Goal: Task Accomplishment & Management: Manage account settings

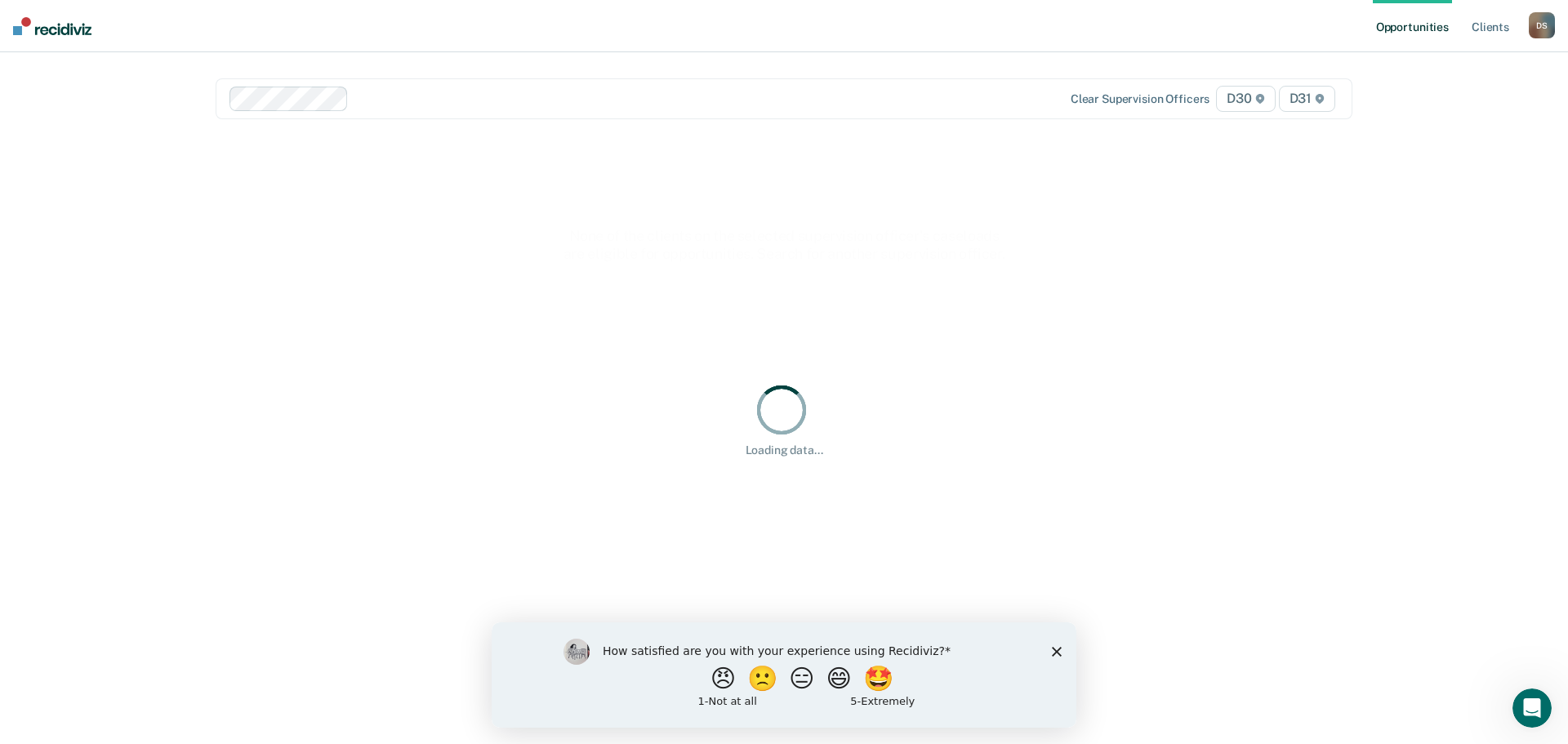
click at [1053, 650] on icon "Close survey" at bounding box center [1056, 651] width 10 height 10
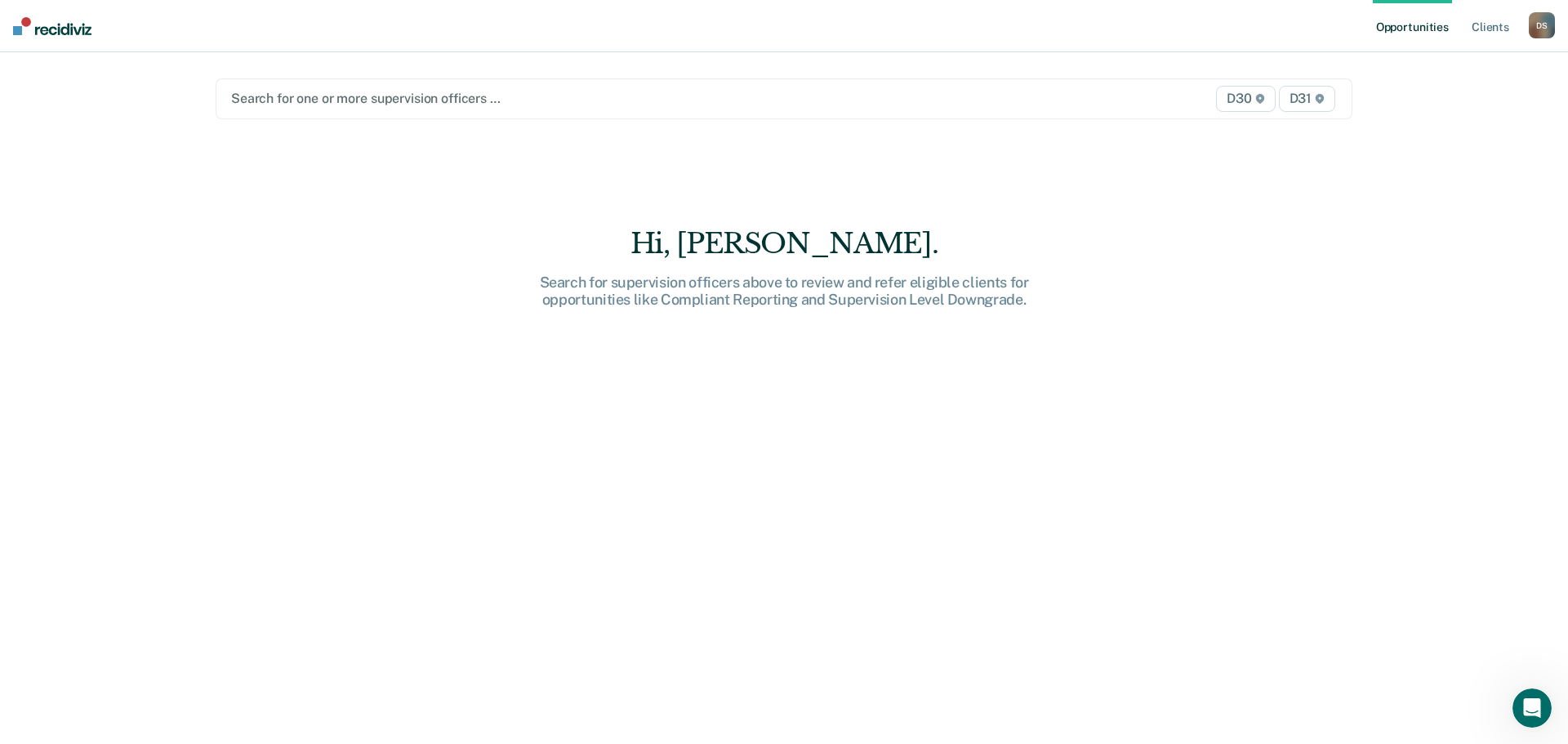
click at [348, 105] on div at bounding box center [617, 98] width 773 height 18
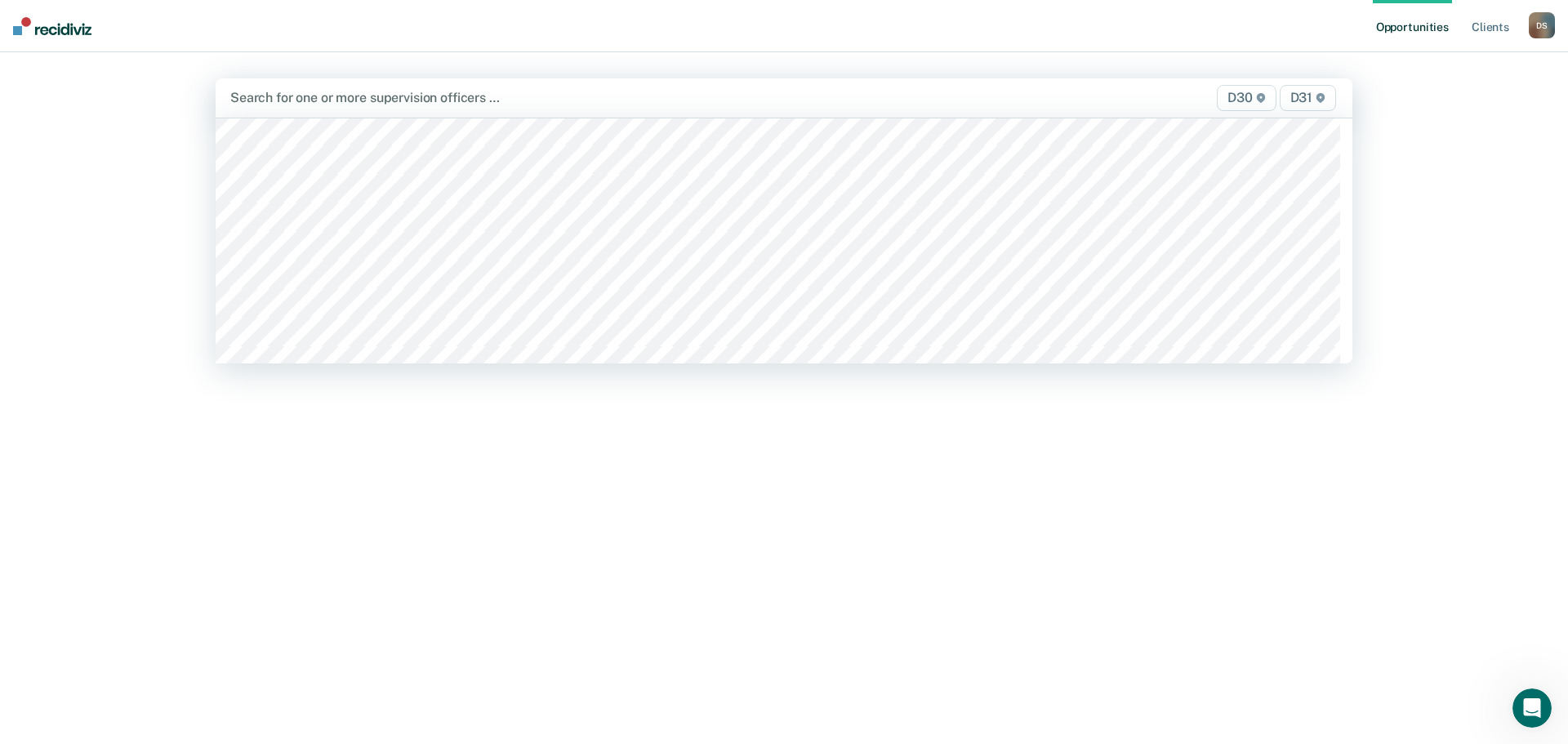
scroll to position [1551, 0]
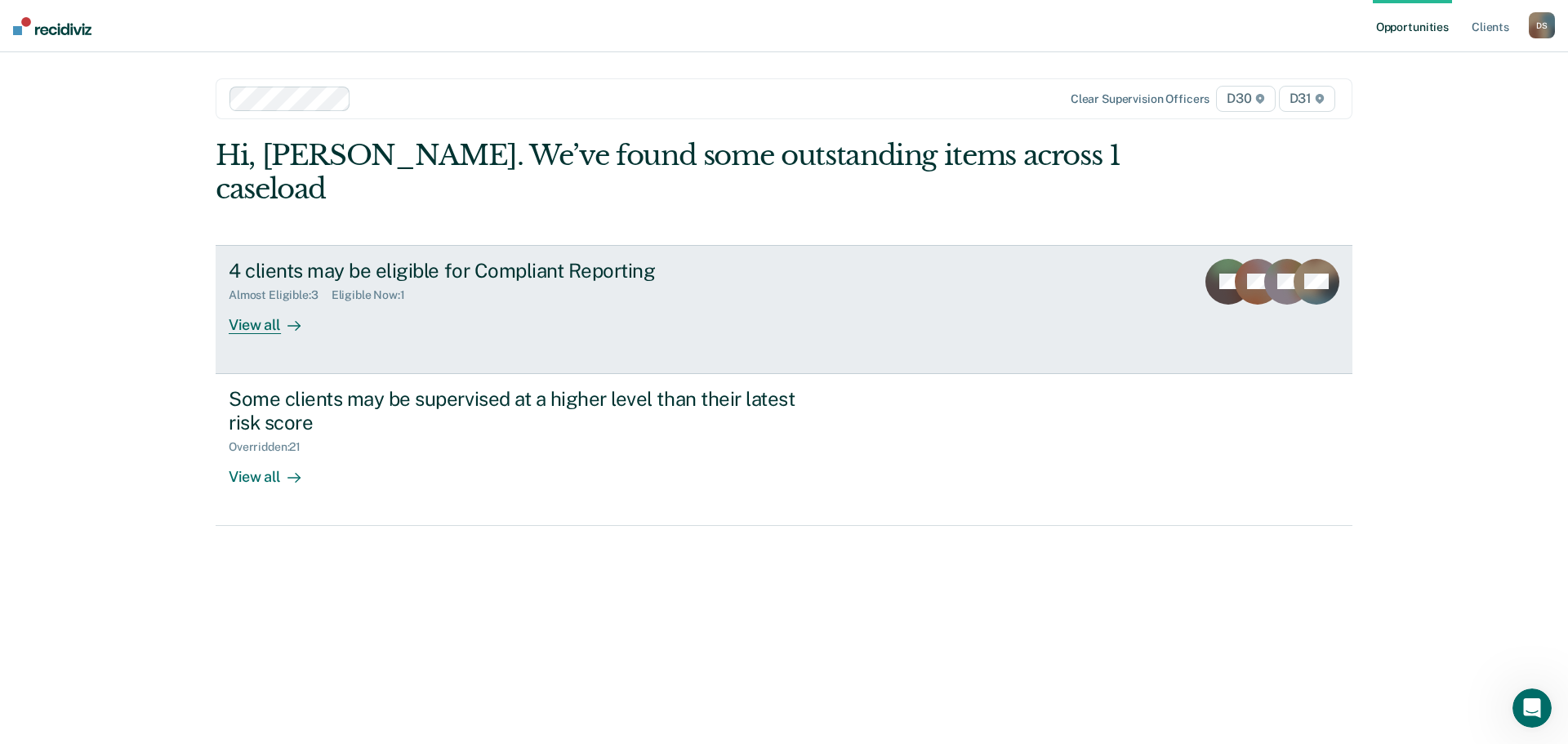
click at [312, 302] on div "View all" at bounding box center [274, 318] width 91 height 32
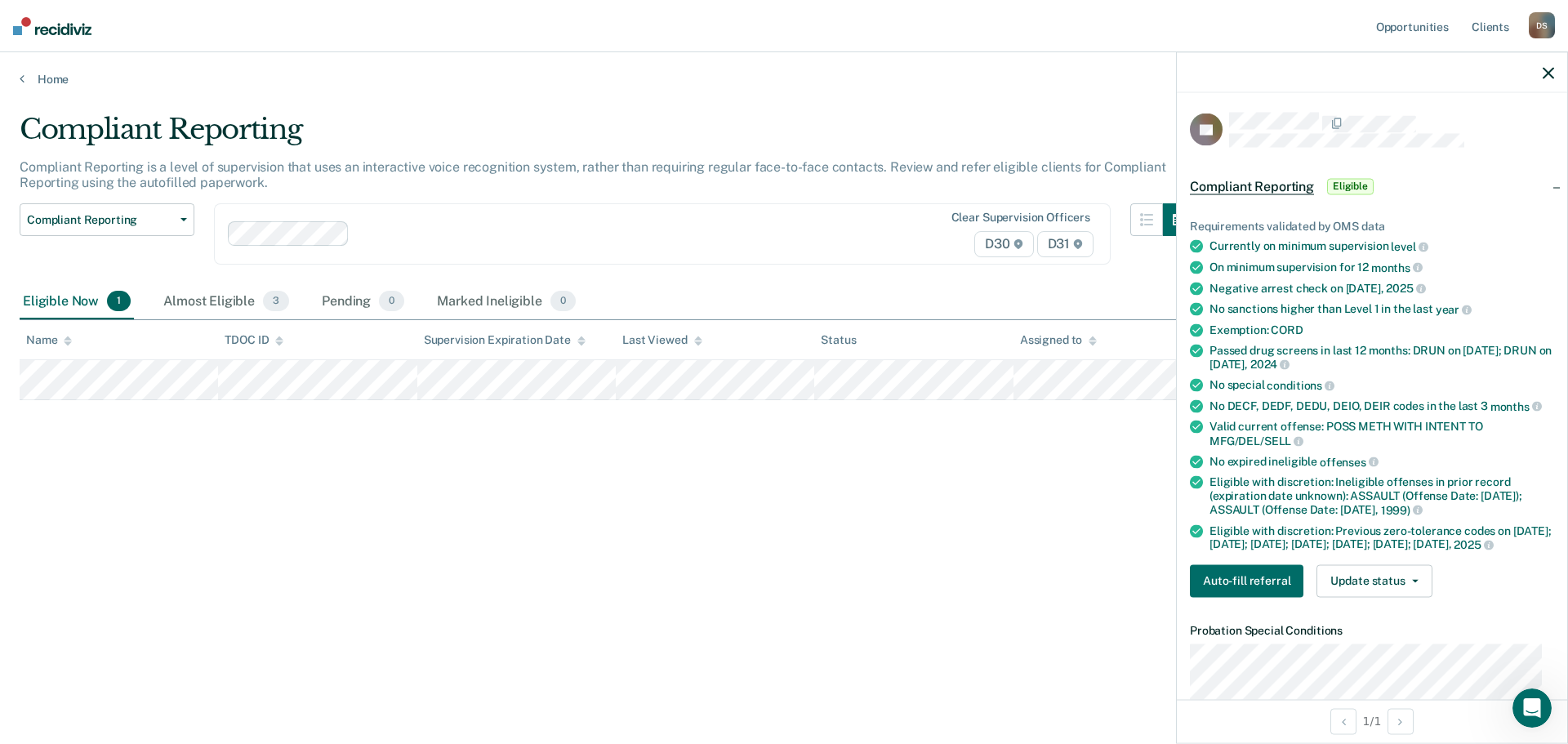
click at [1089, 430] on div "Compliant Reporting Compliant Reporting is a level of supervision that uses an …" at bounding box center [783, 366] width 1528 height 509
click at [1365, 581] on button "Update status" at bounding box center [1373, 580] width 115 height 33
click at [1361, 659] on button "Mark Ineligible" at bounding box center [1395, 645] width 158 height 26
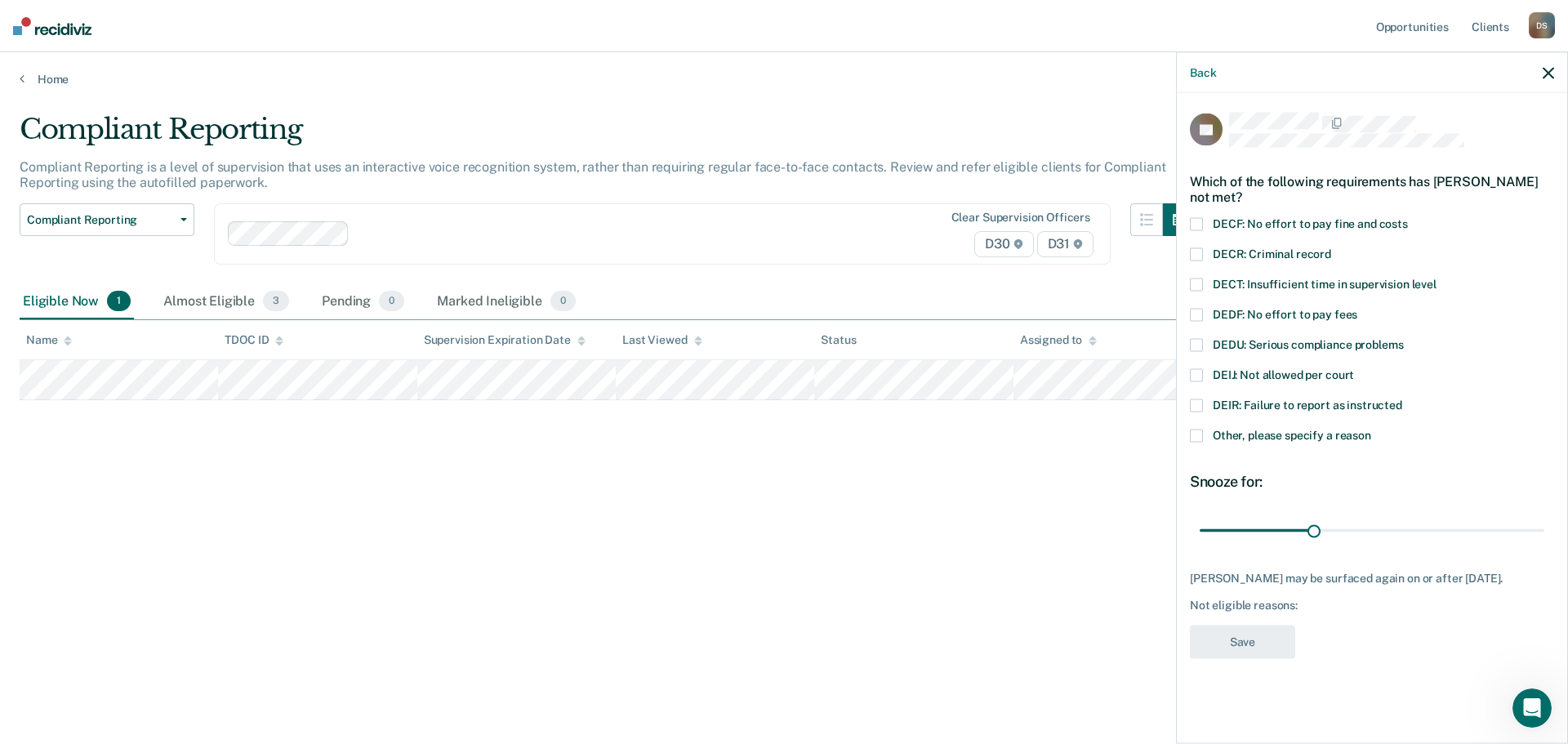
click at [1237, 444] on label "Other, please specify a reason" at bounding box center [1372, 437] width 364 height 17
click at [1371, 428] on input "Other, please specify a reason" at bounding box center [1371, 428] width 0 height 0
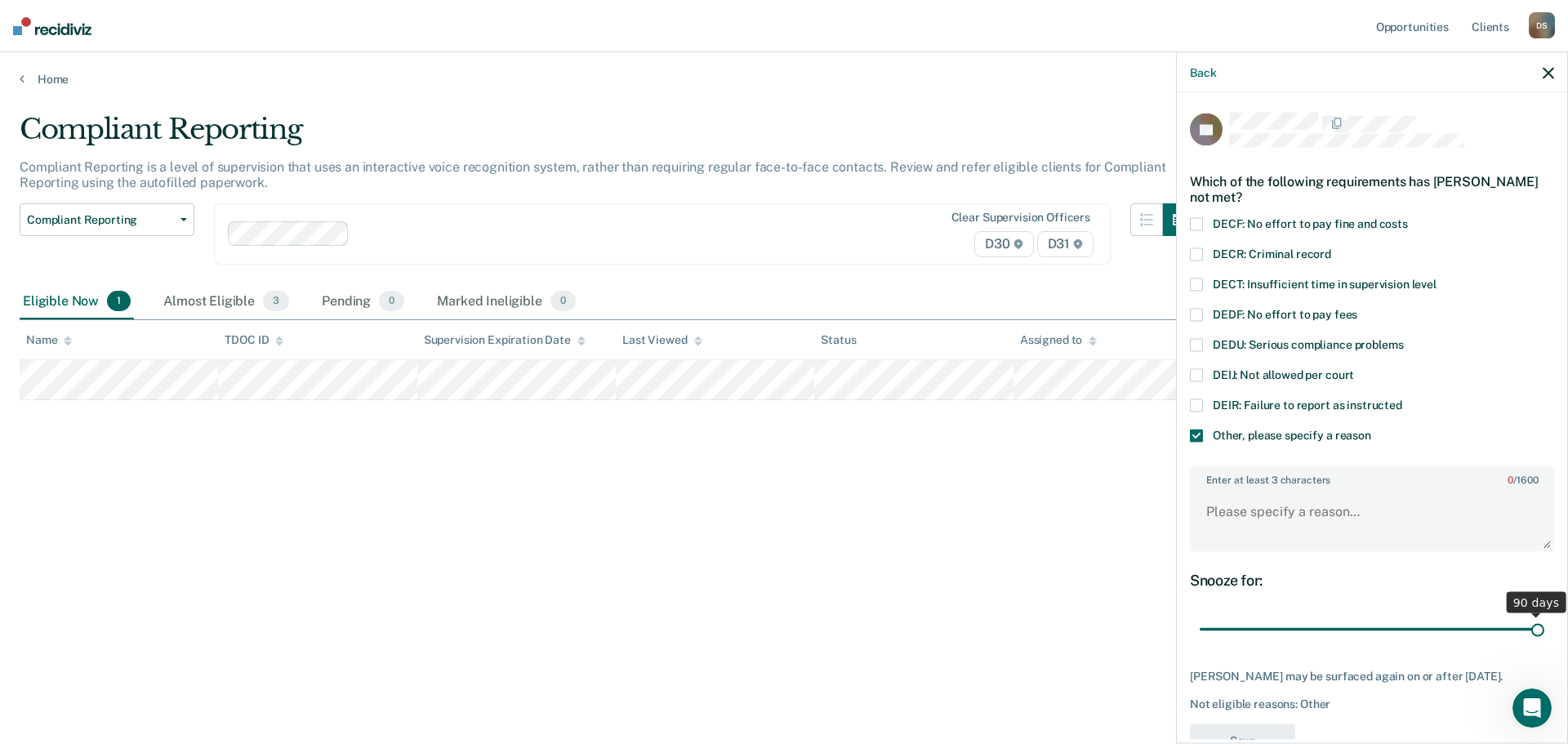
drag, startPoint x: 1306, startPoint y: 636, endPoint x: 1592, endPoint y: 663, distance: 287.3
type input "90"
click at [1544, 643] on input "range" at bounding box center [1372, 629] width 345 height 28
click at [1248, 516] on textarea "Enter at least 3 characters 0 / 1600" at bounding box center [1371, 519] width 361 height 60
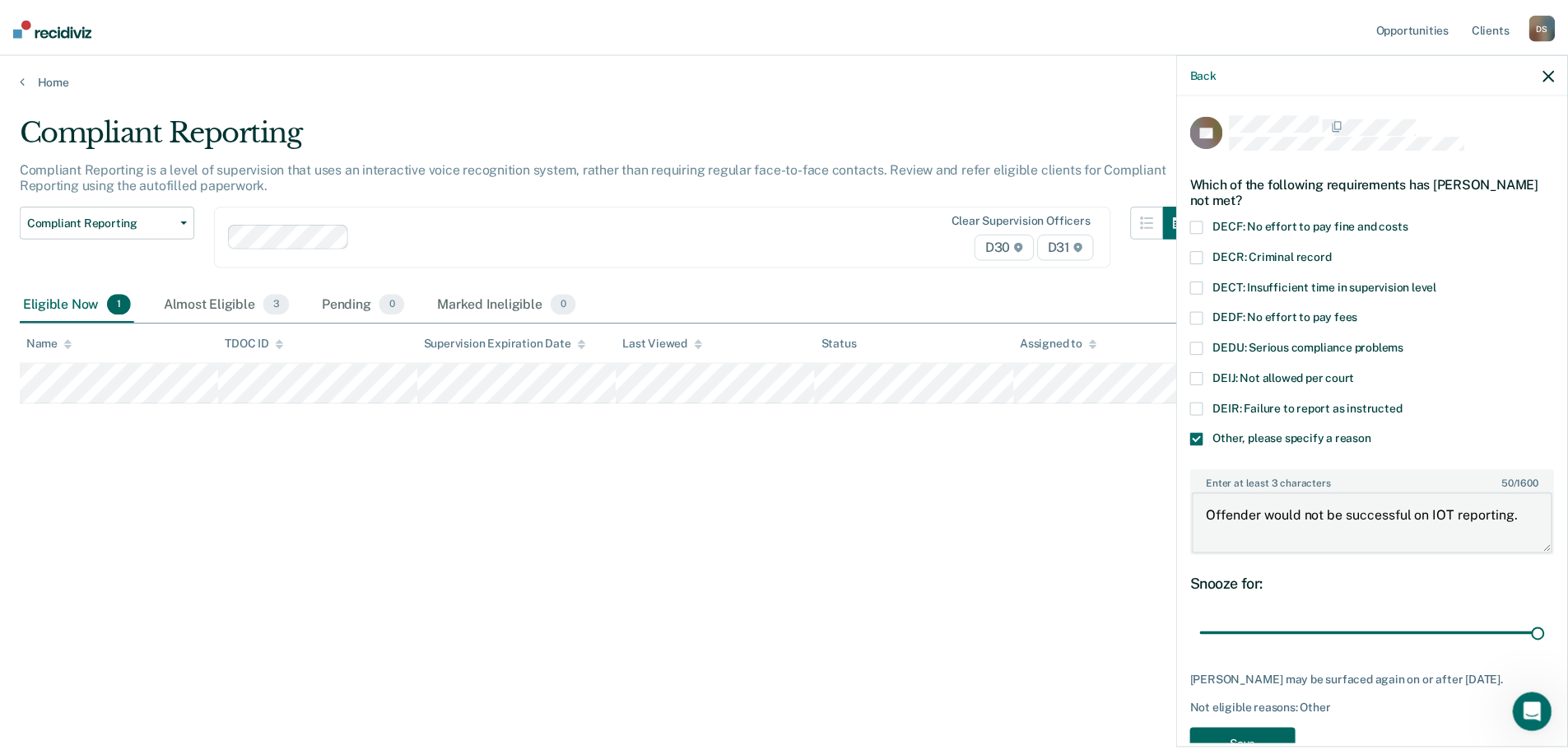
scroll to position [45, 0]
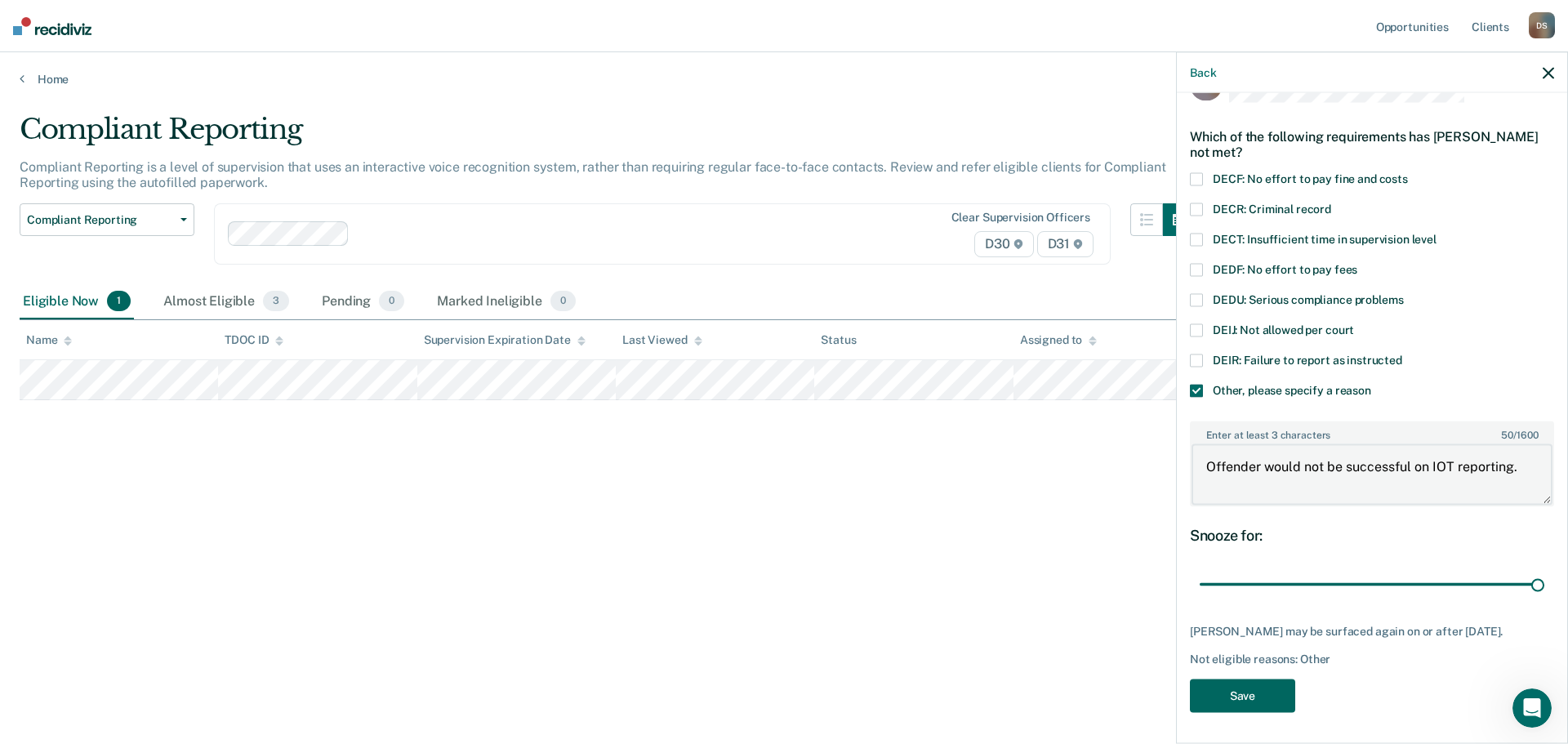
type textarea "Offender would not be successful on IOT reporting."
click at [1240, 682] on button "Save" at bounding box center [1242, 695] width 106 height 34
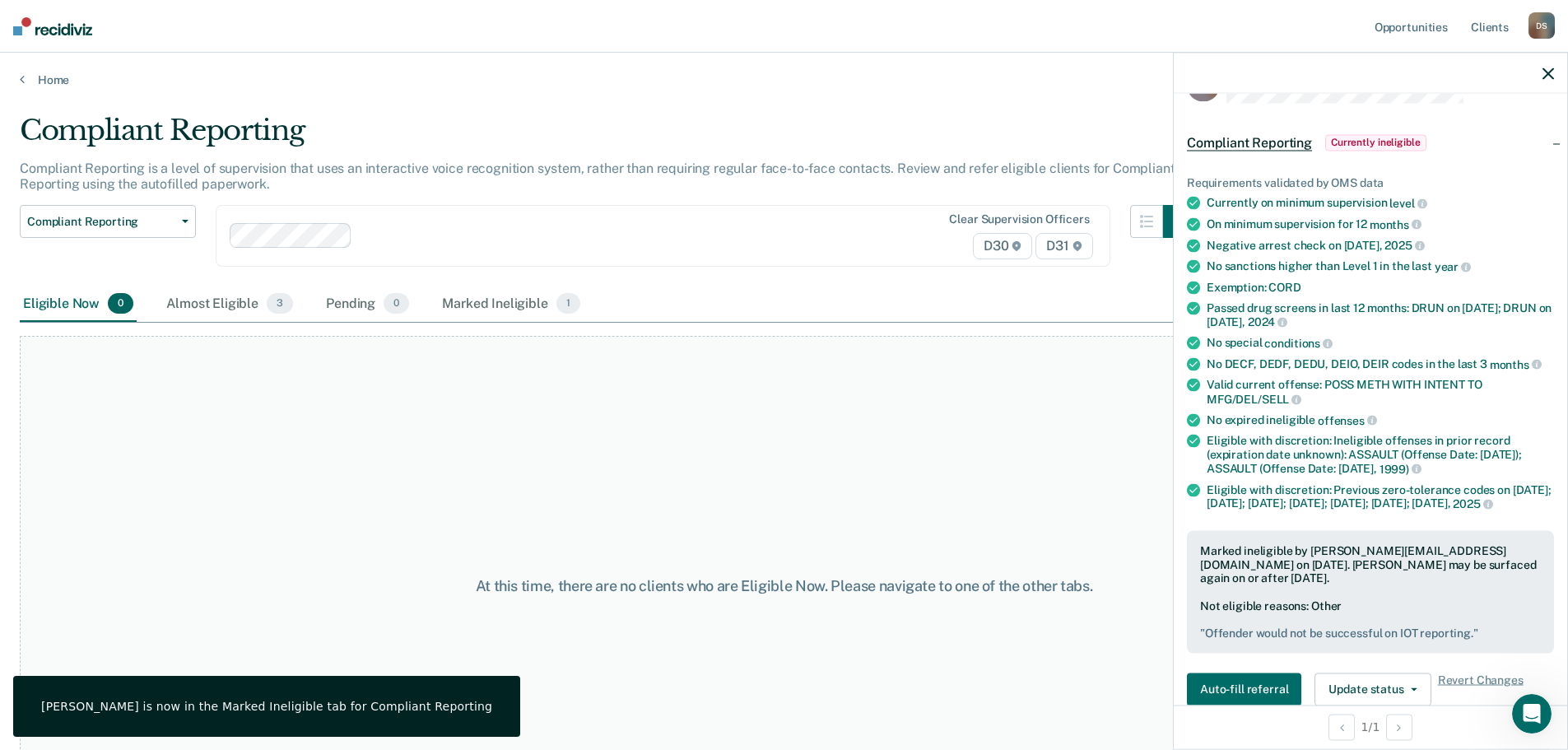
drag, startPoint x: 1542, startPoint y: 77, endPoint x: 1534, endPoint y: 86, distance: 12.0
click at [1542, 77] on div at bounding box center [1371, 73] width 394 height 41
click at [1546, 76] on icon "button" at bounding box center [1548, 73] width 12 height 12
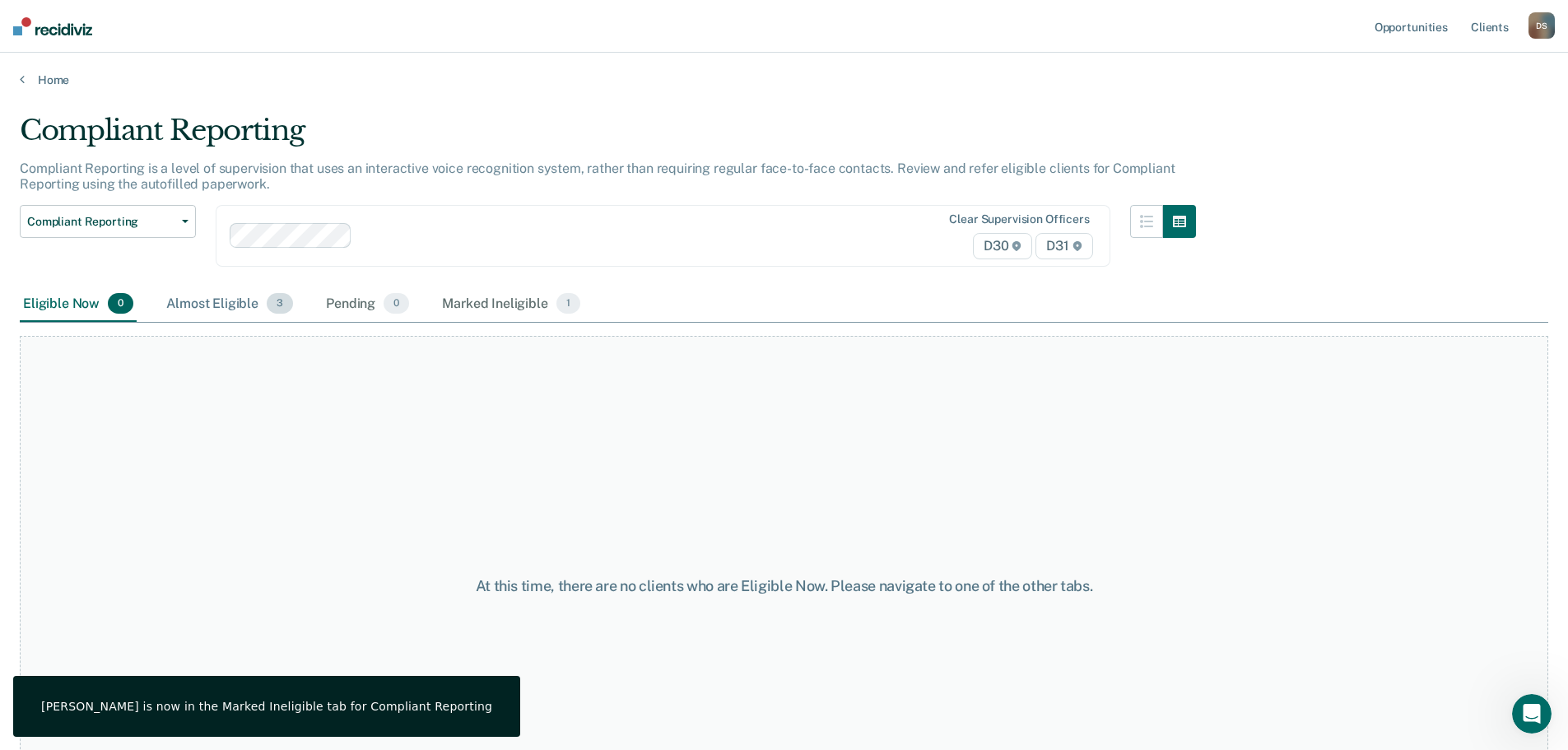
click at [245, 311] on div "Almost Eligible 3" at bounding box center [230, 304] width 134 height 36
